Goal: Information Seeking & Learning: Check status

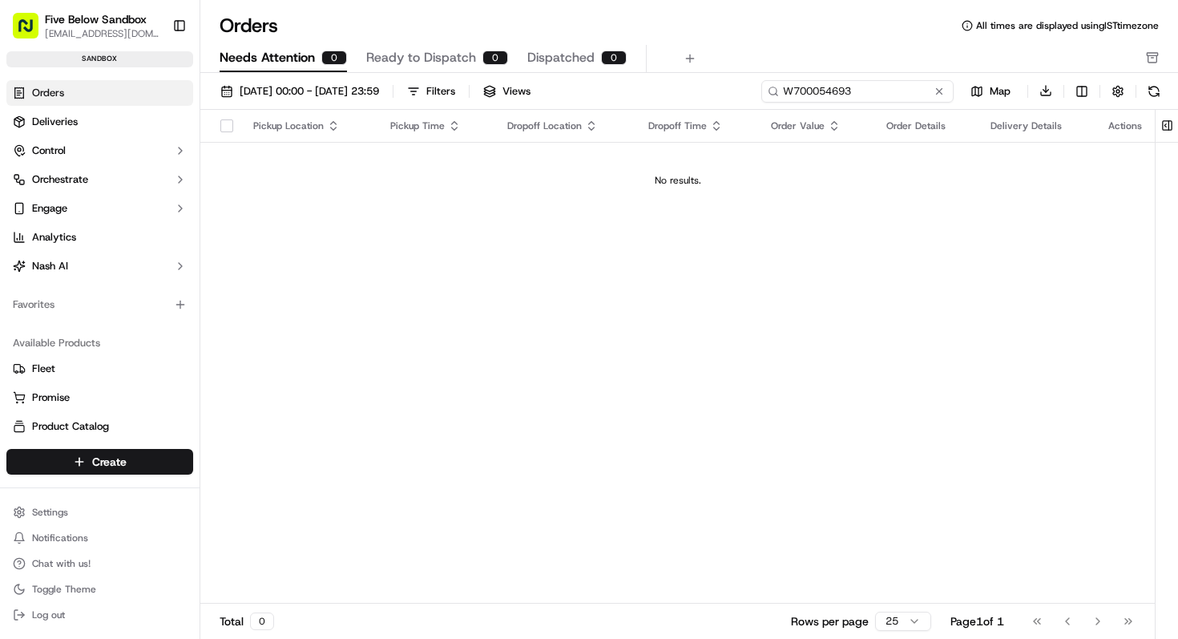
click at [858, 91] on input "W700054693" at bounding box center [858, 91] width 192 height 22
click at [939, 88] on button at bounding box center [940, 91] width 16 height 16
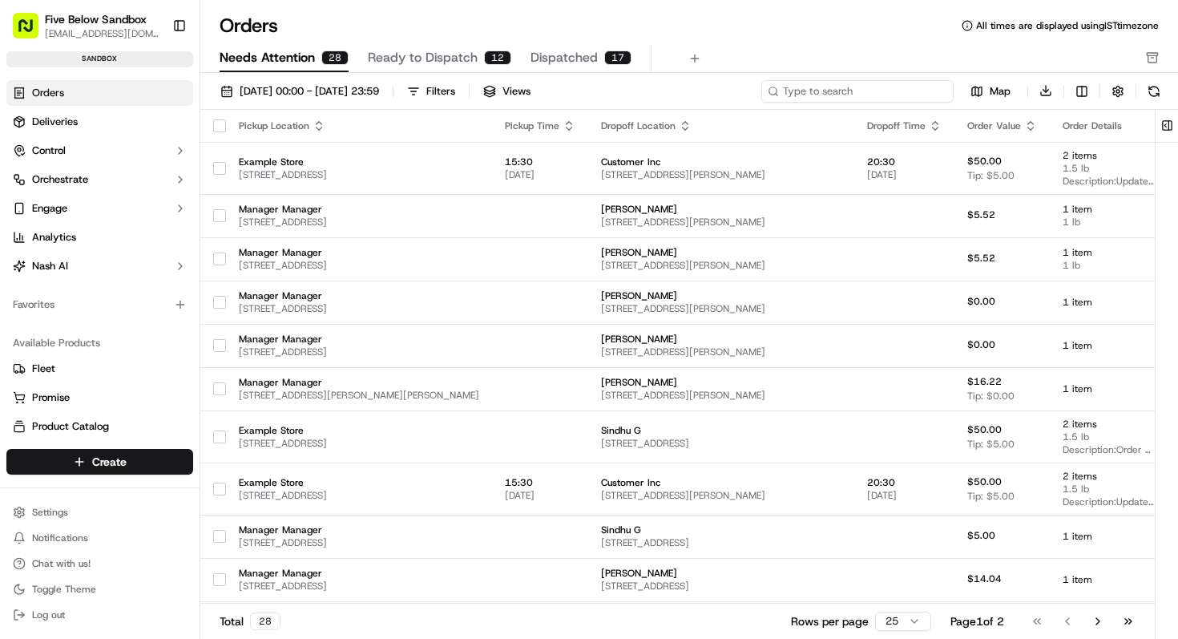
click at [835, 93] on input at bounding box center [858, 91] width 192 height 22
paste input "W700054693"
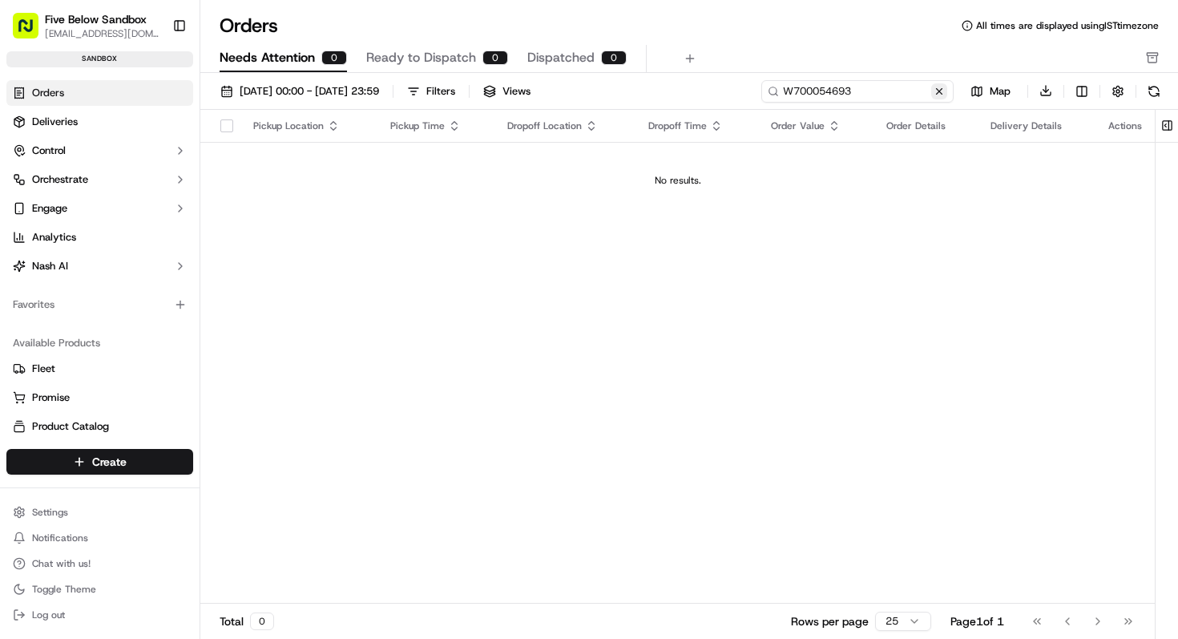
type input "W700054693"
click at [942, 95] on button at bounding box center [940, 91] width 16 height 16
